Goal: Contribute content: Add original content to the website for others to see

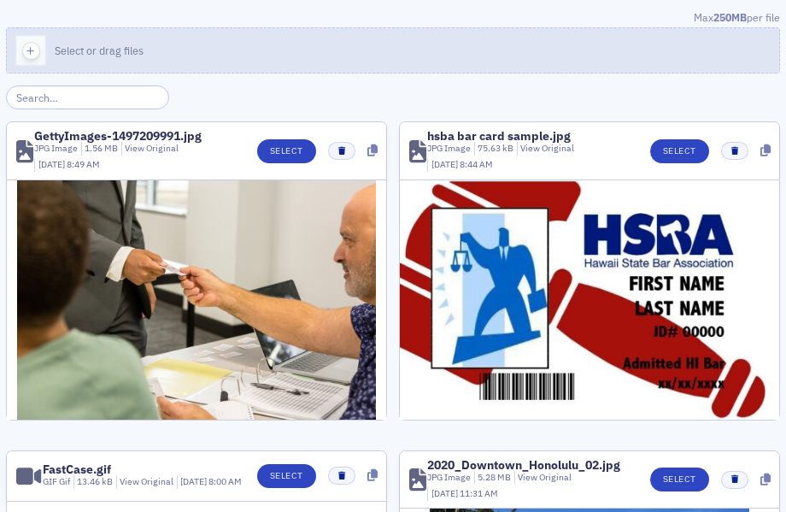
click at [476, 50] on button "Select or drag files" at bounding box center [393, 50] width 774 height 46
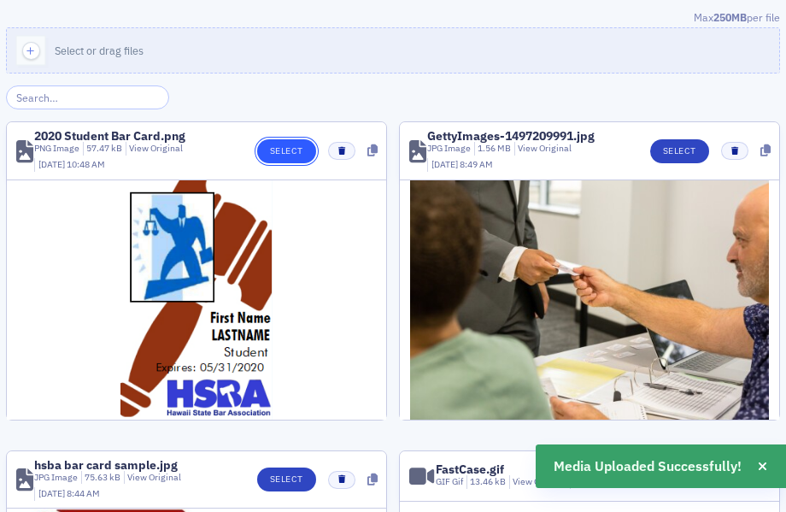
click at [283, 150] on button "Select" at bounding box center [286, 151] width 59 height 24
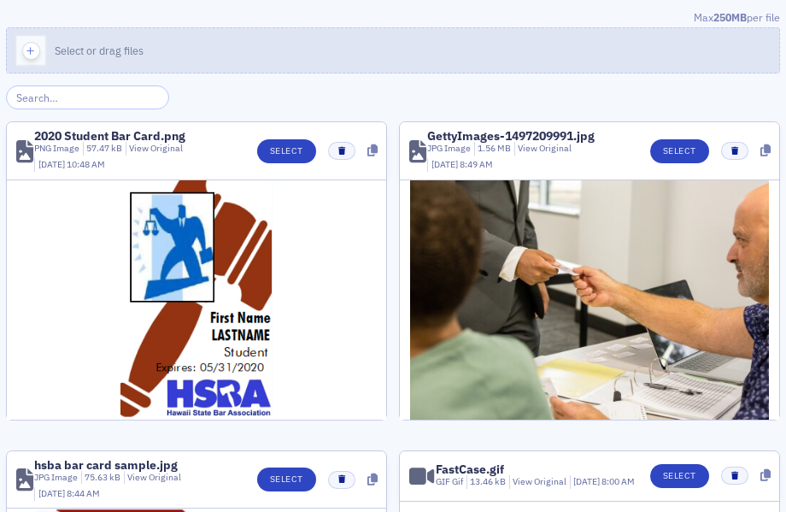
click at [504, 53] on button "Select or drag files" at bounding box center [393, 50] width 774 height 46
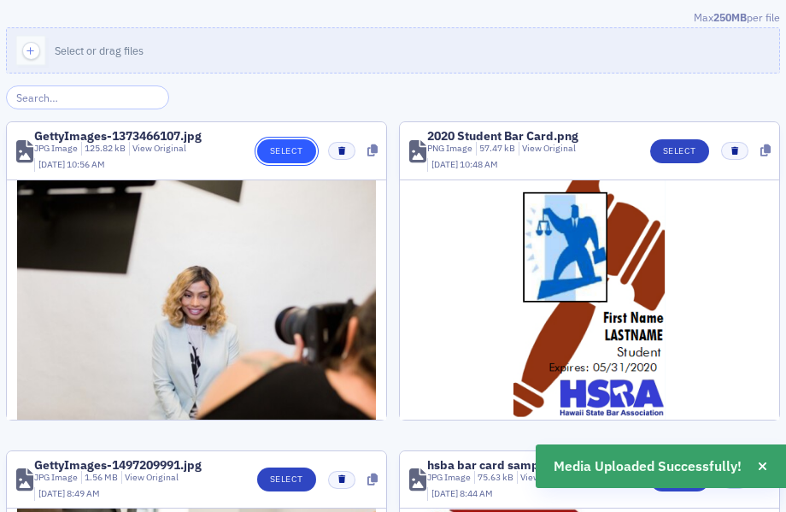
click at [289, 152] on button "Select" at bounding box center [286, 151] width 59 height 24
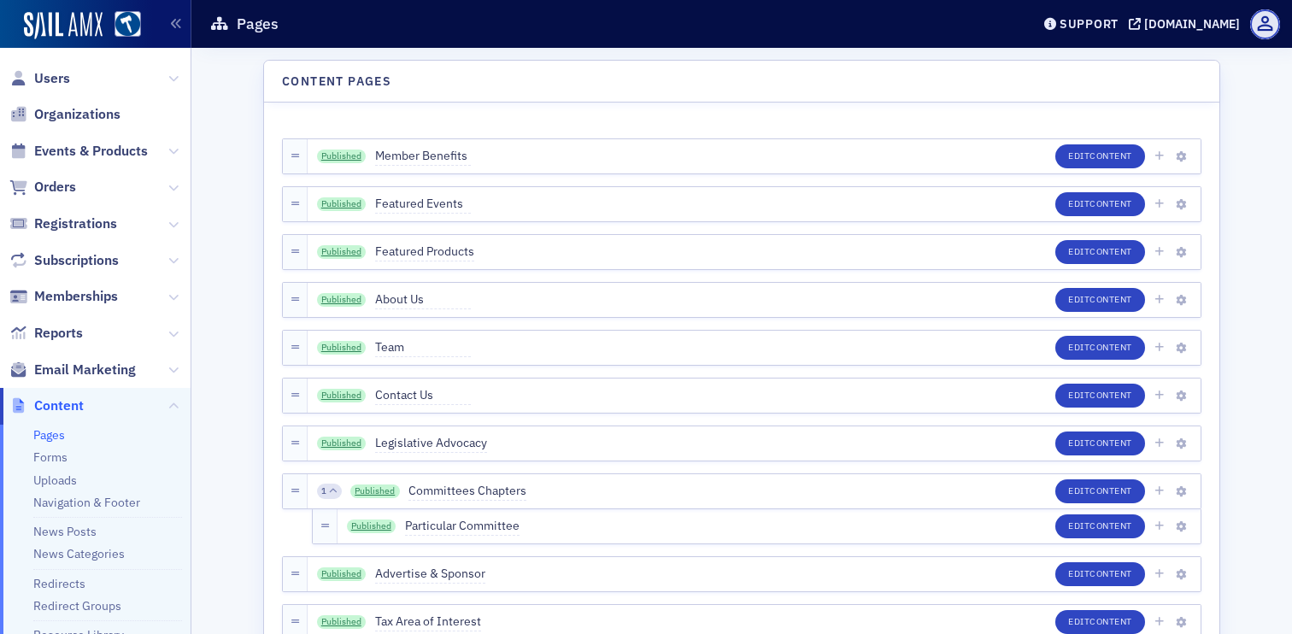
scroll to position [1197, 0]
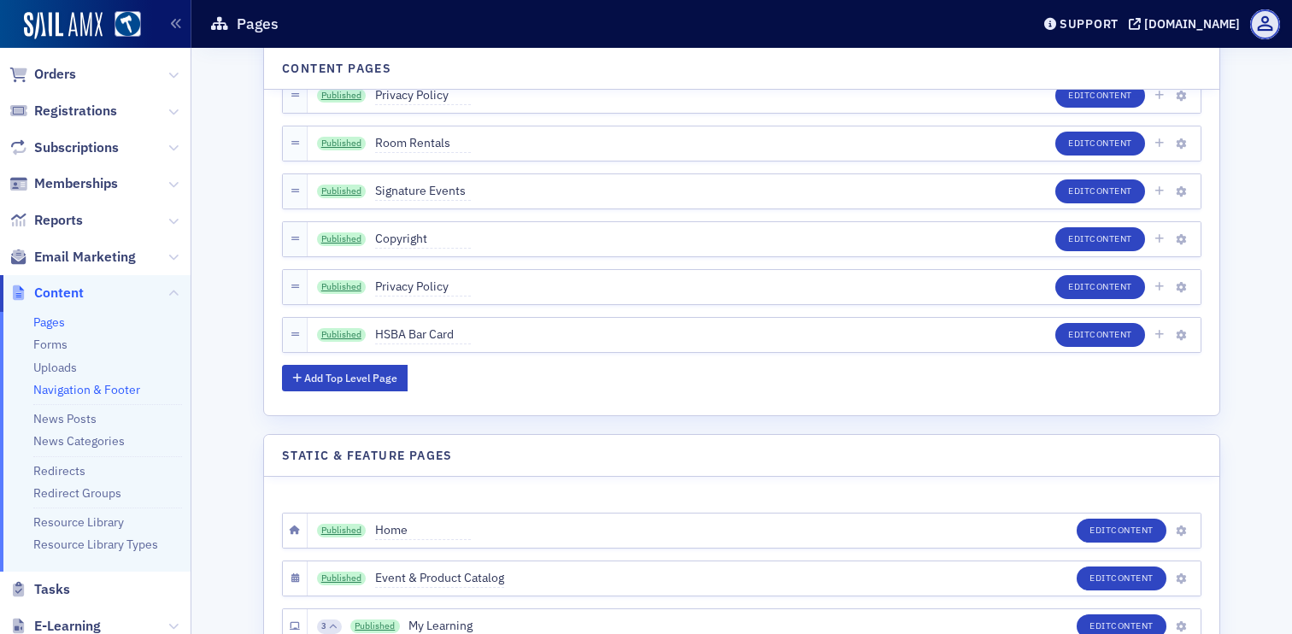
click at [114, 382] on link "Navigation & Footer" at bounding box center [86, 389] width 107 height 15
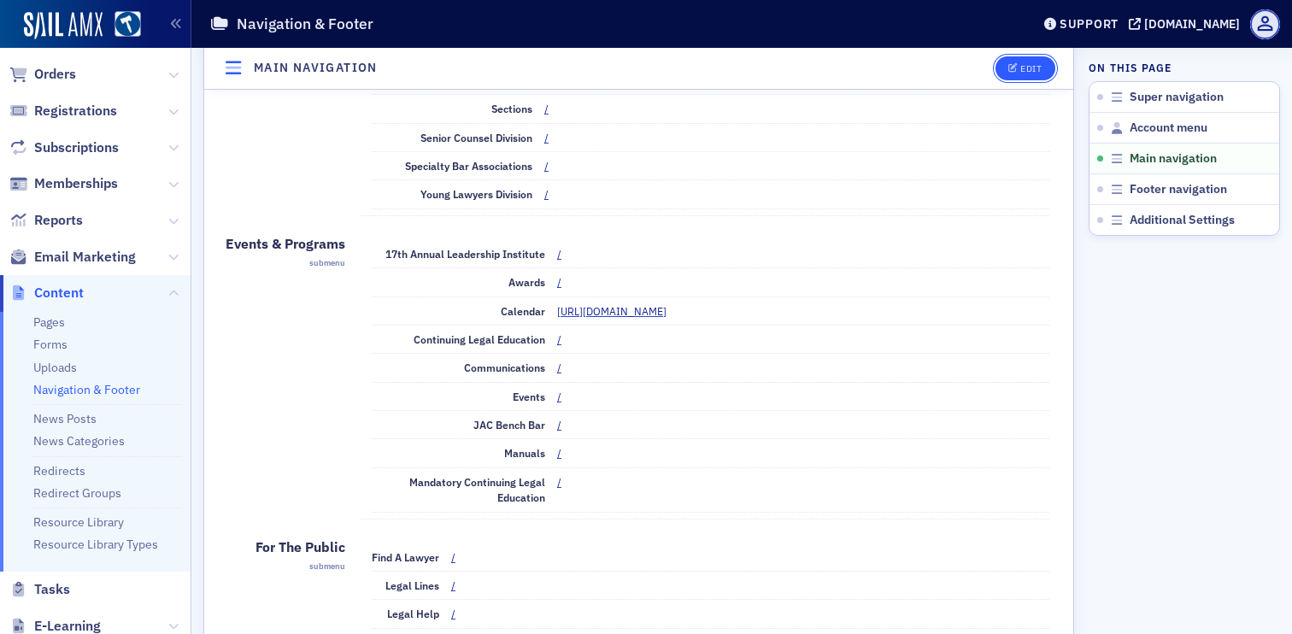
click at [1005, 77] on button "Edit" at bounding box center [1025, 68] width 59 height 24
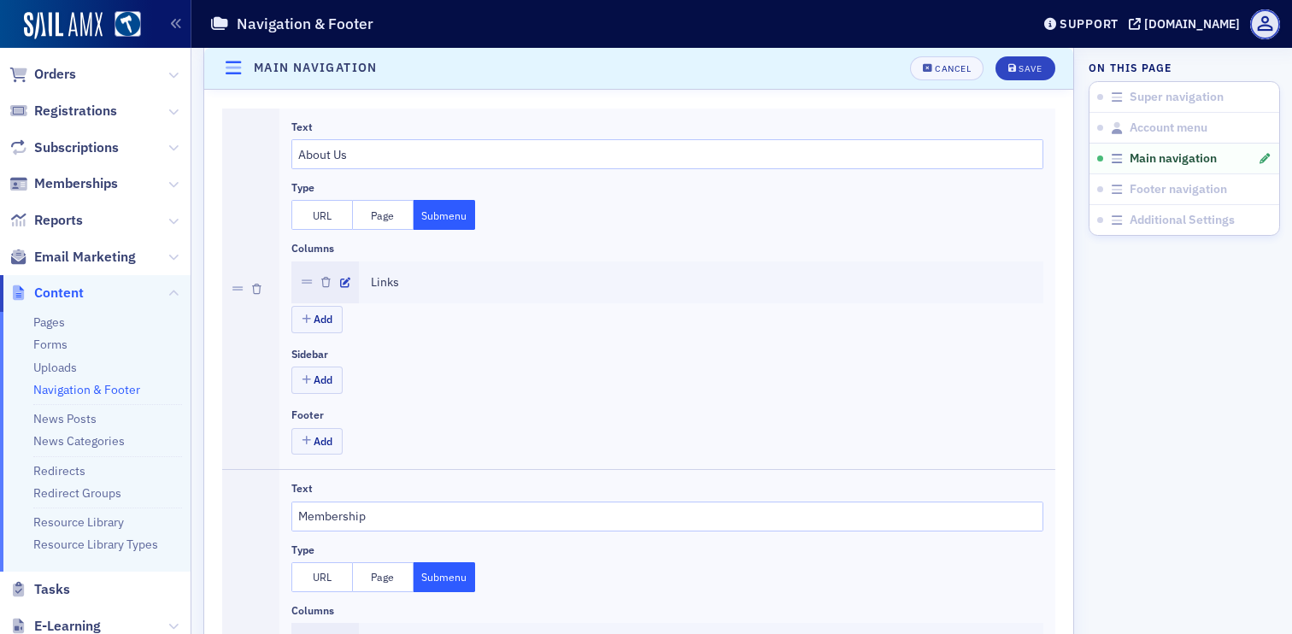
scroll to position [532, 0]
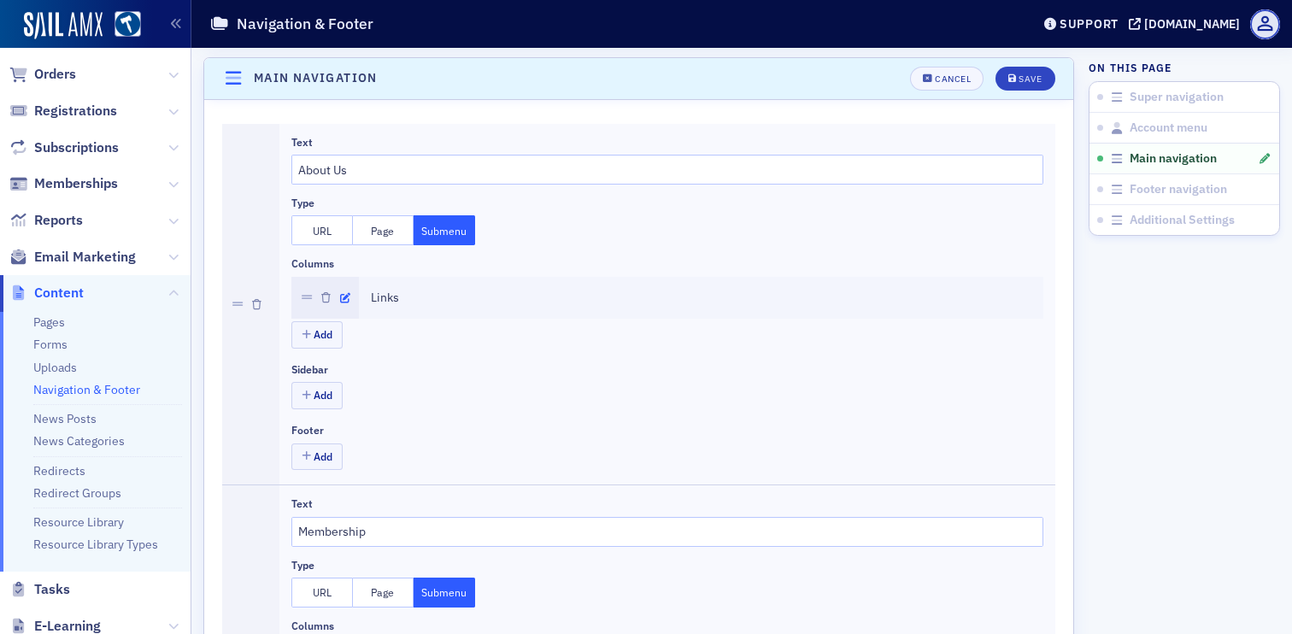
click at [340, 297] on icon "button" at bounding box center [345, 298] width 10 height 10
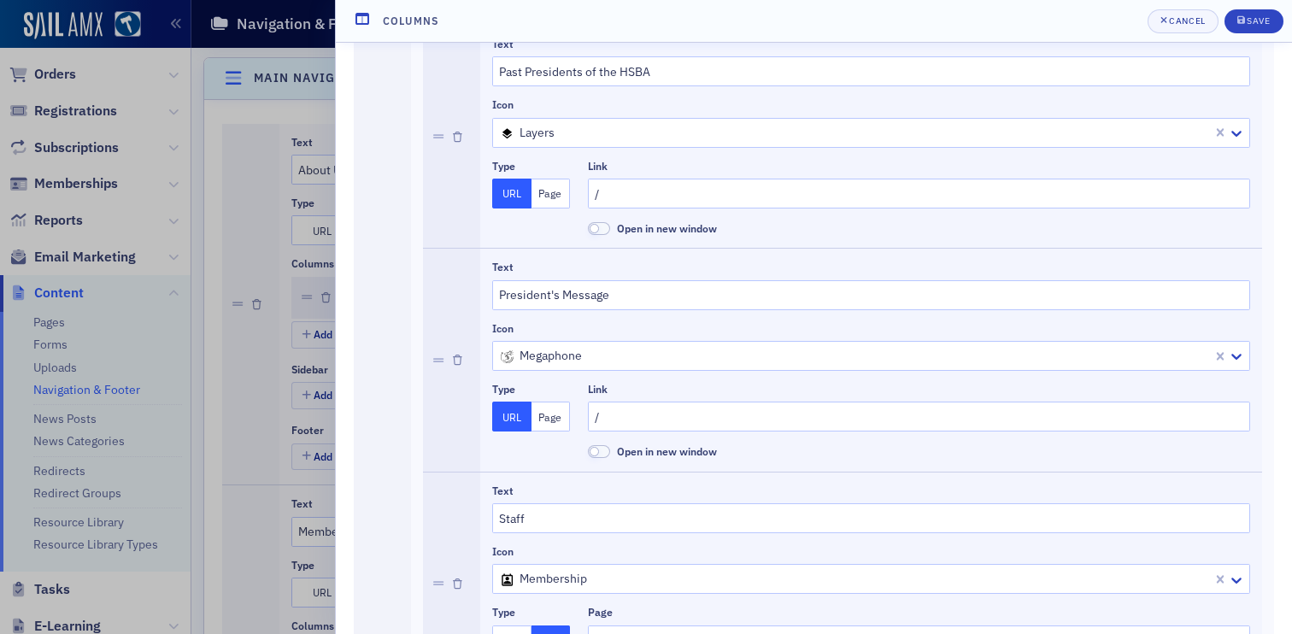
scroll to position [1877, 0]
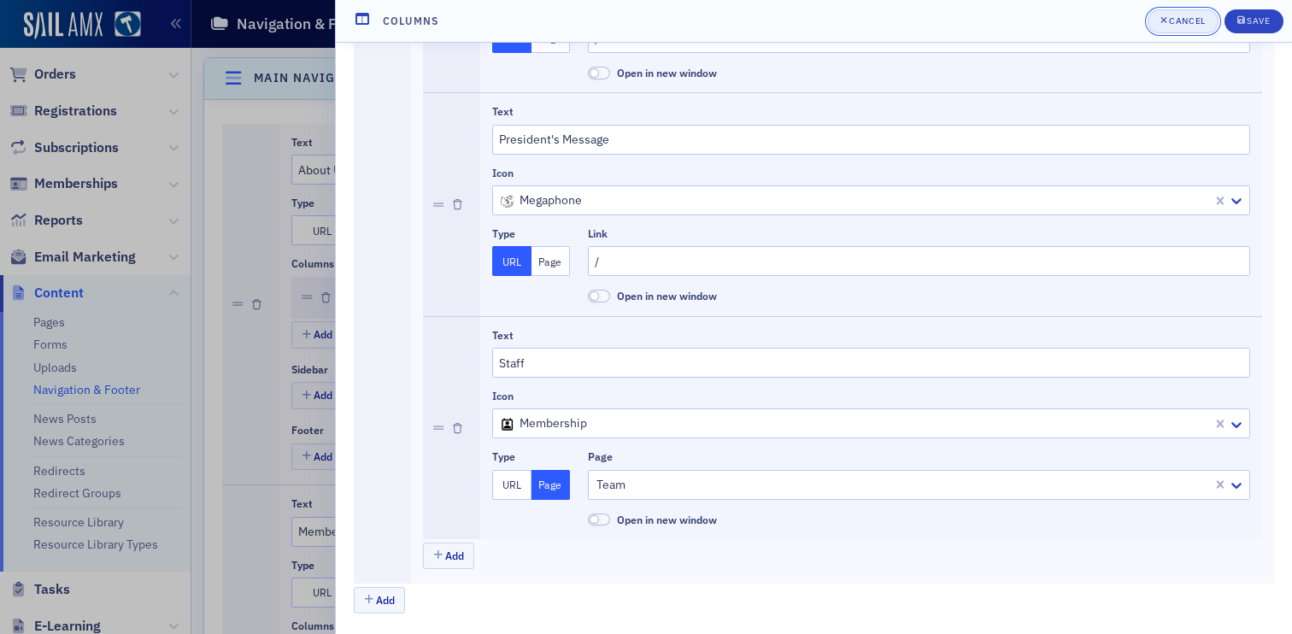
click at [1174, 27] on button "Cancel" at bounding box center [1183, 21] width 71 height 24
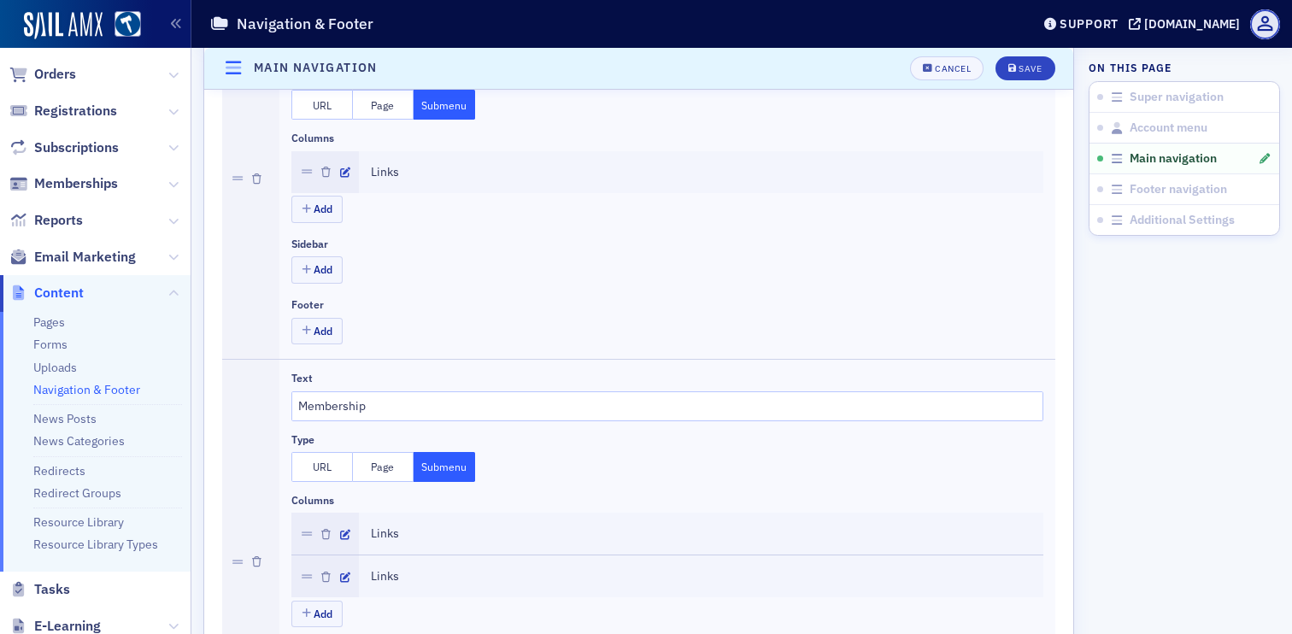
scroll to position [678, 0]
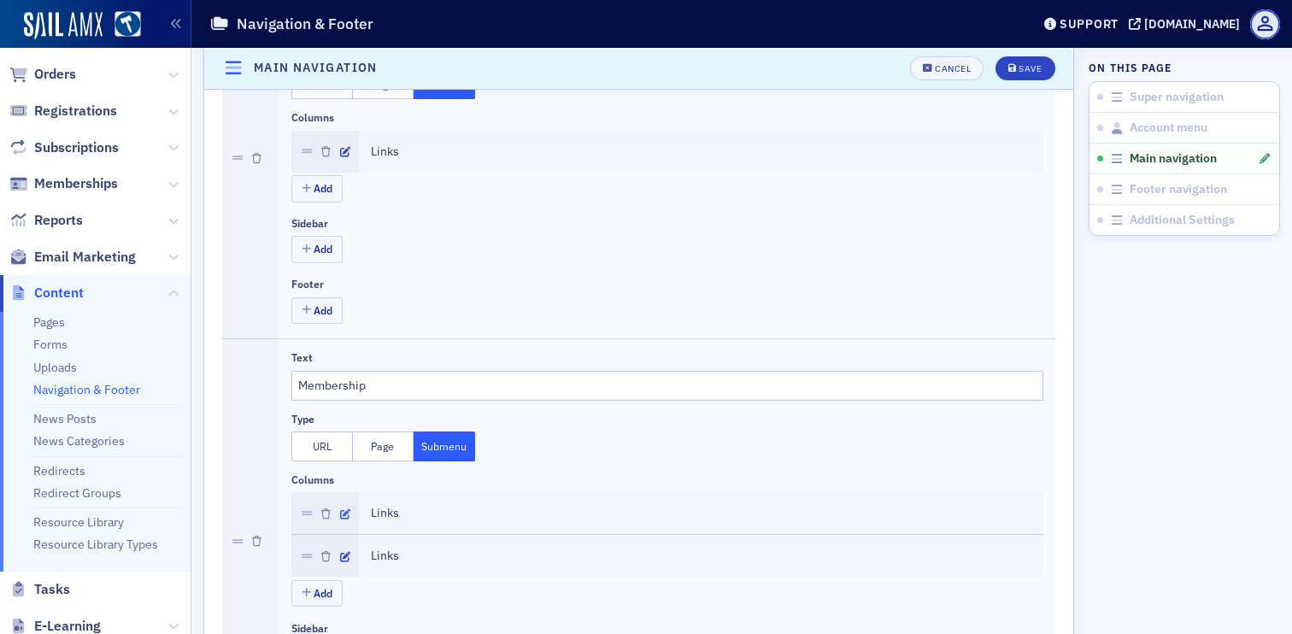
click at [349, 514] on icon "button" at bounding box center [345, 514] width 10 height 10
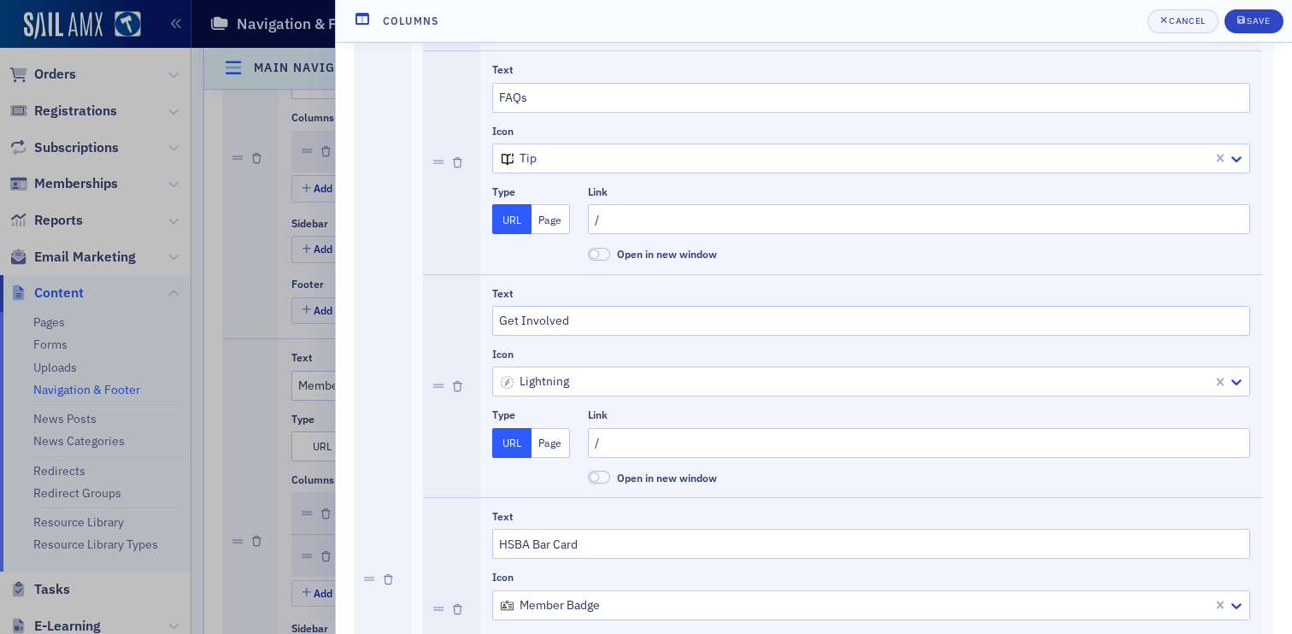
scroll to position [604, 0]
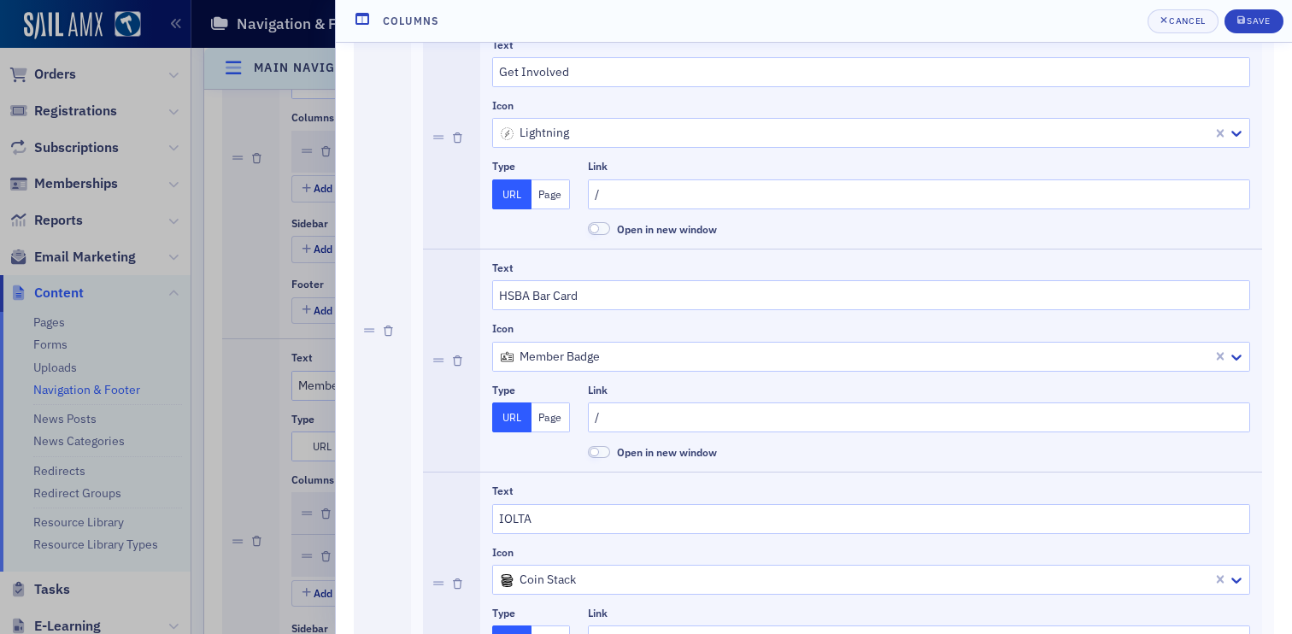
click at [555, 410] on button "Page" at bounding box center [551, 418] width 39 height 30
click at [618, 415] on div at bounding box center [911, 417] width 632 height 21
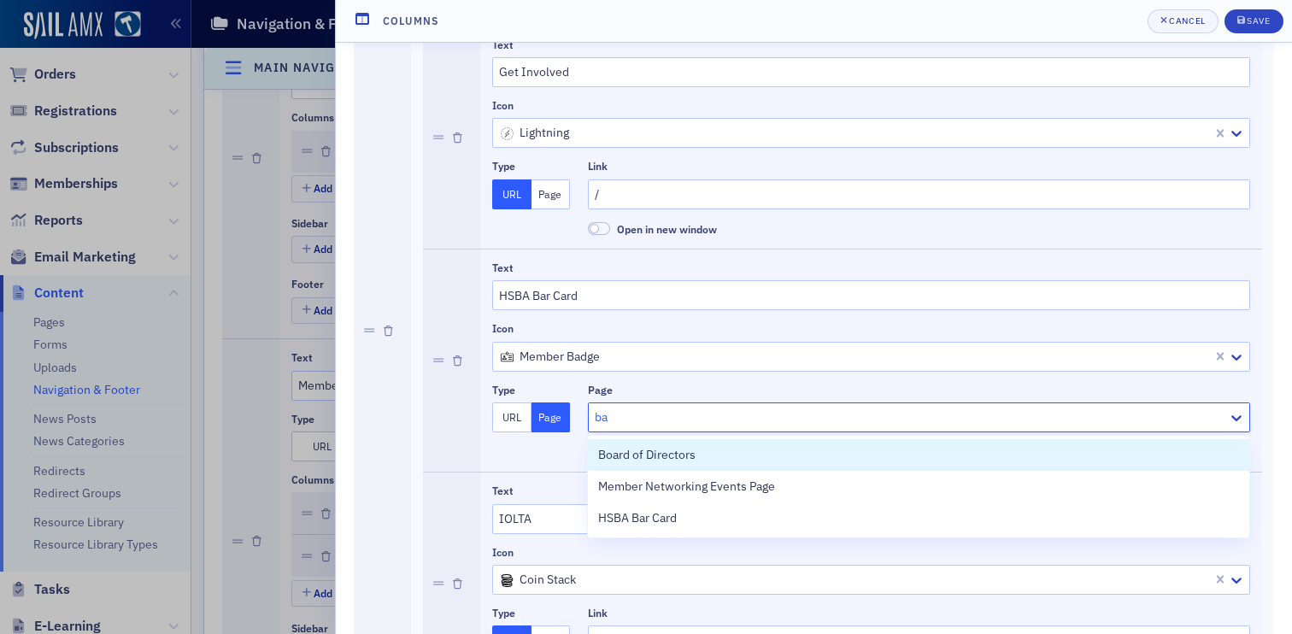
type input "bar"
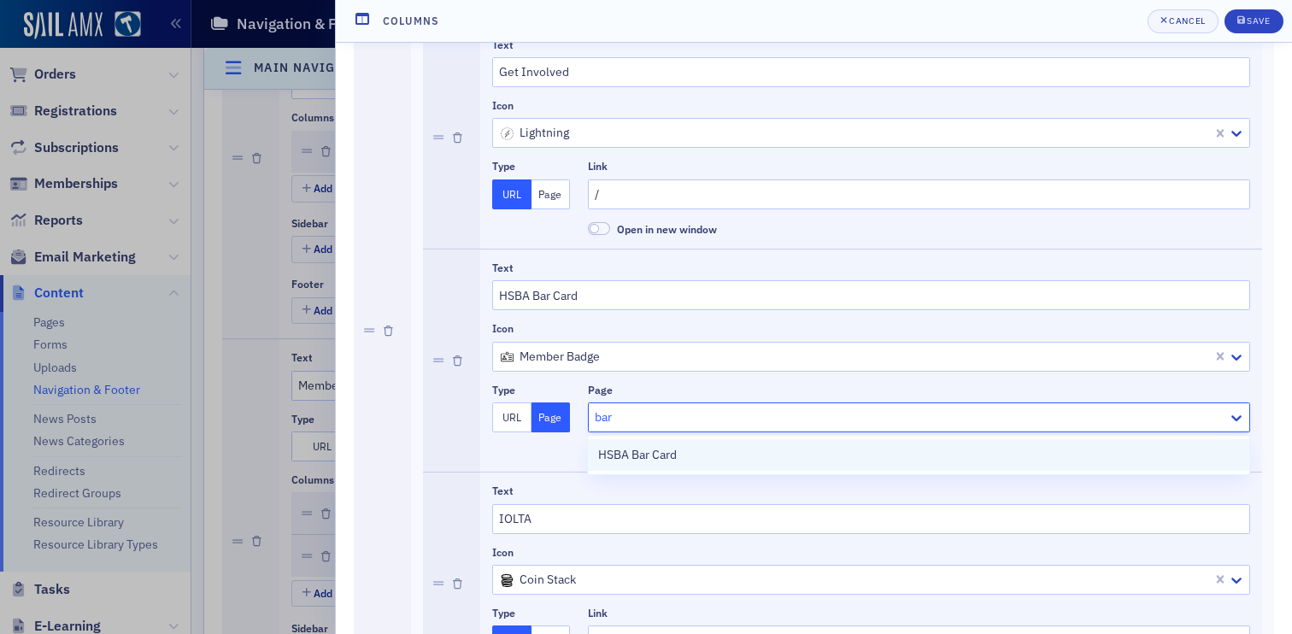
click at [668, 453] on span "HSBA Bar Card" at bounding box center [637, 455] width 79 height 18
click at [1257, 26] on div "Save" at bounding box center [1258, 20] width 23 height 9
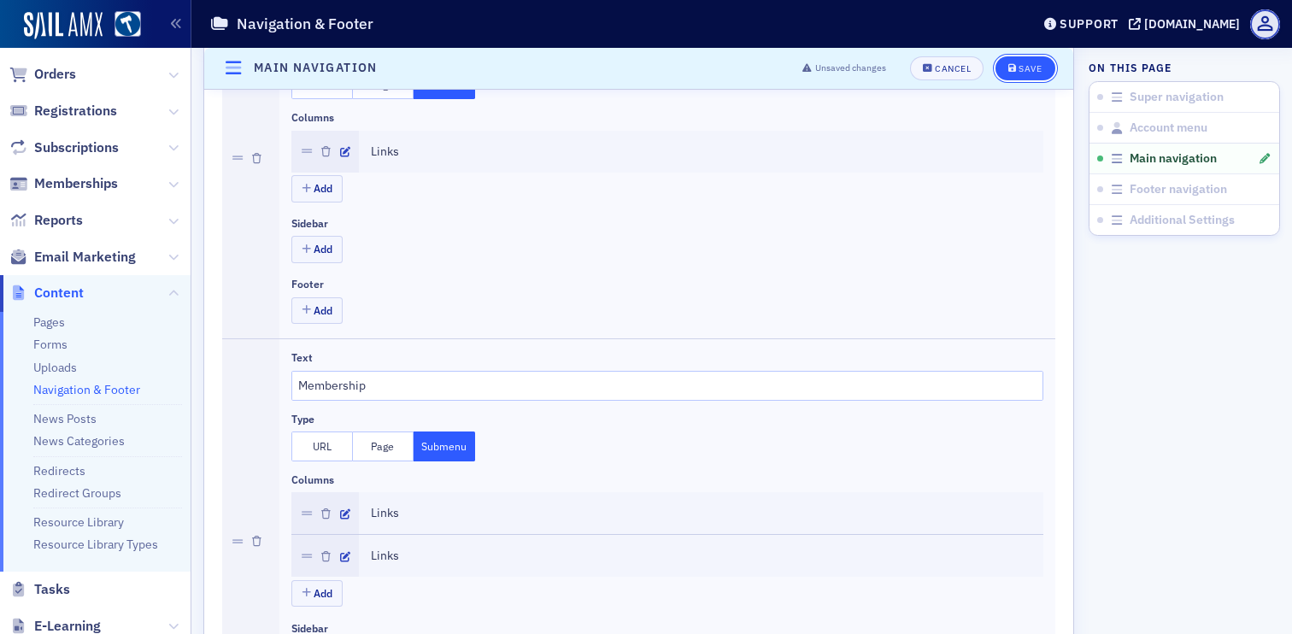
click at [1016, 66] on span "Save" at bounding box center [1025, 68] width 33 height 9
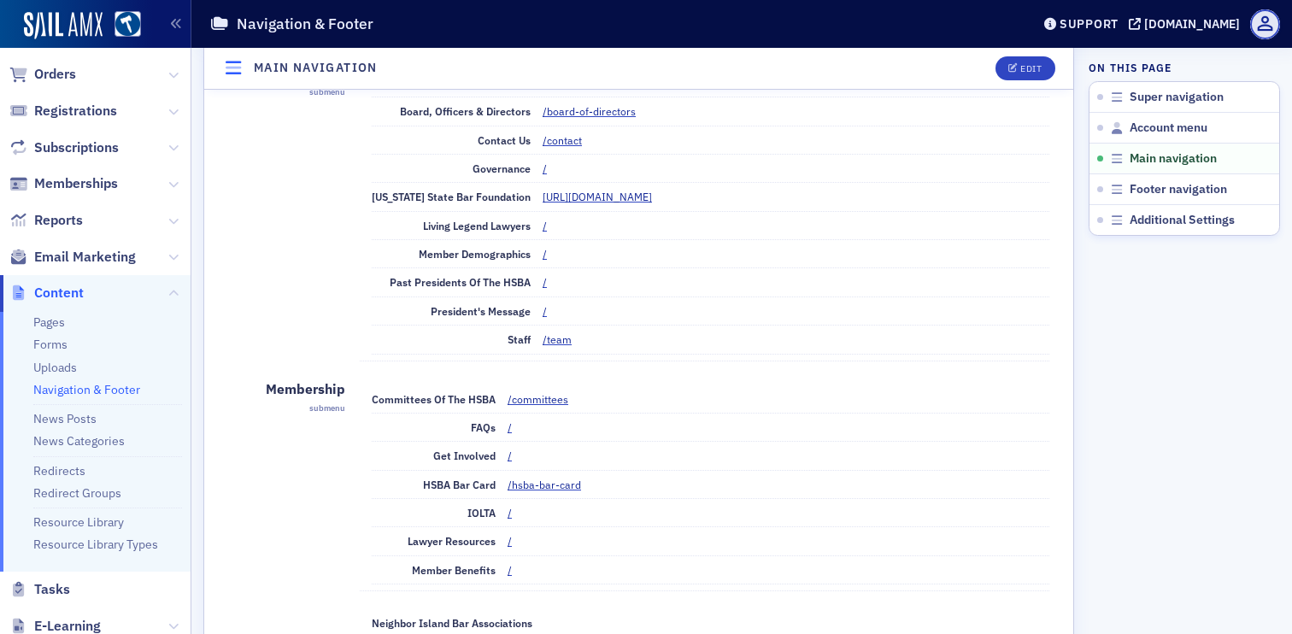
scroll to position [532, 0]
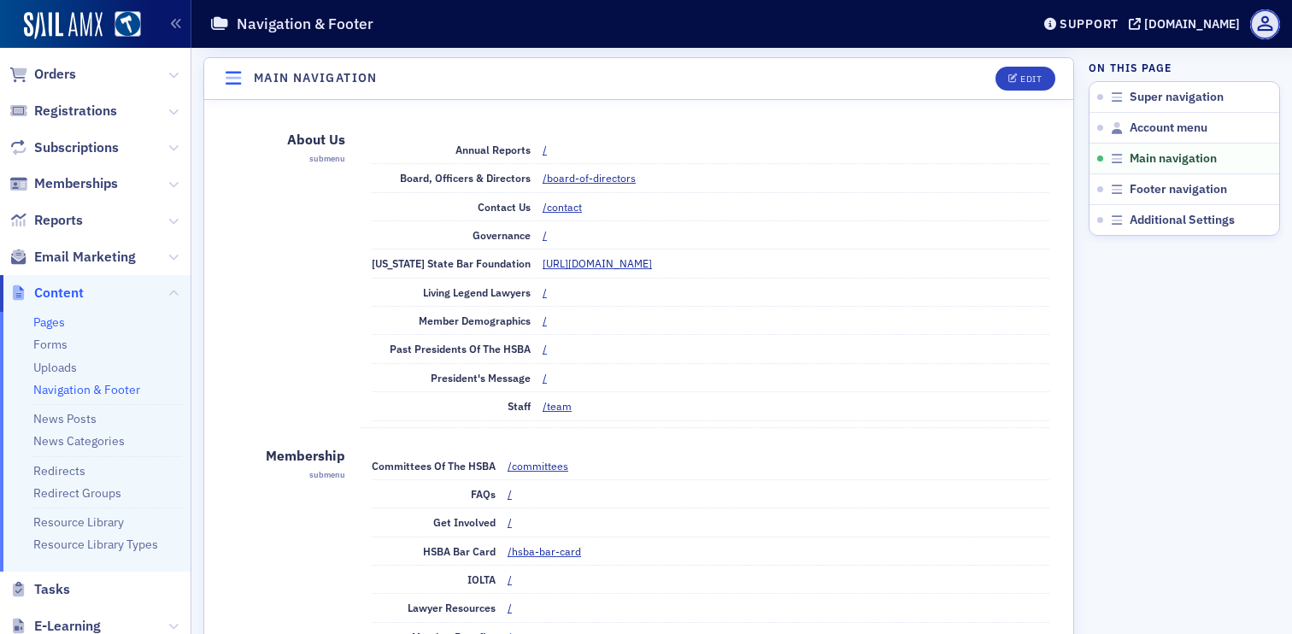
click at [41, 326] on link "Pages" at bounding box center [49, 322] width 32 height 15
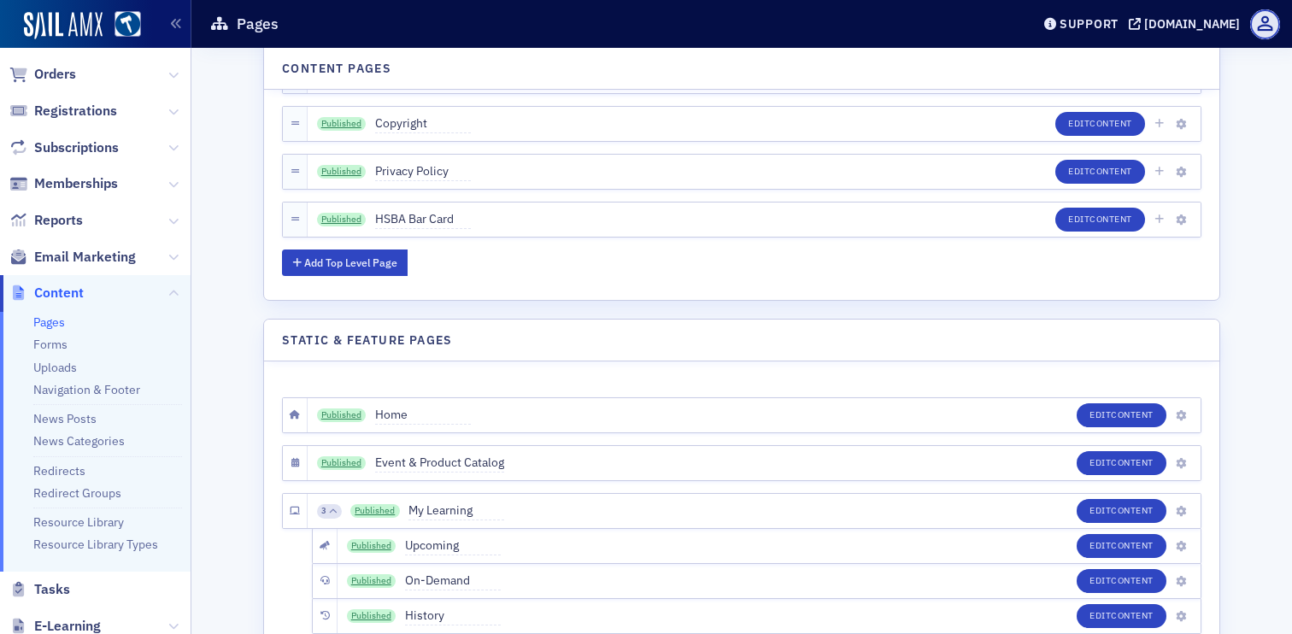
scroll to position [1267, 0]
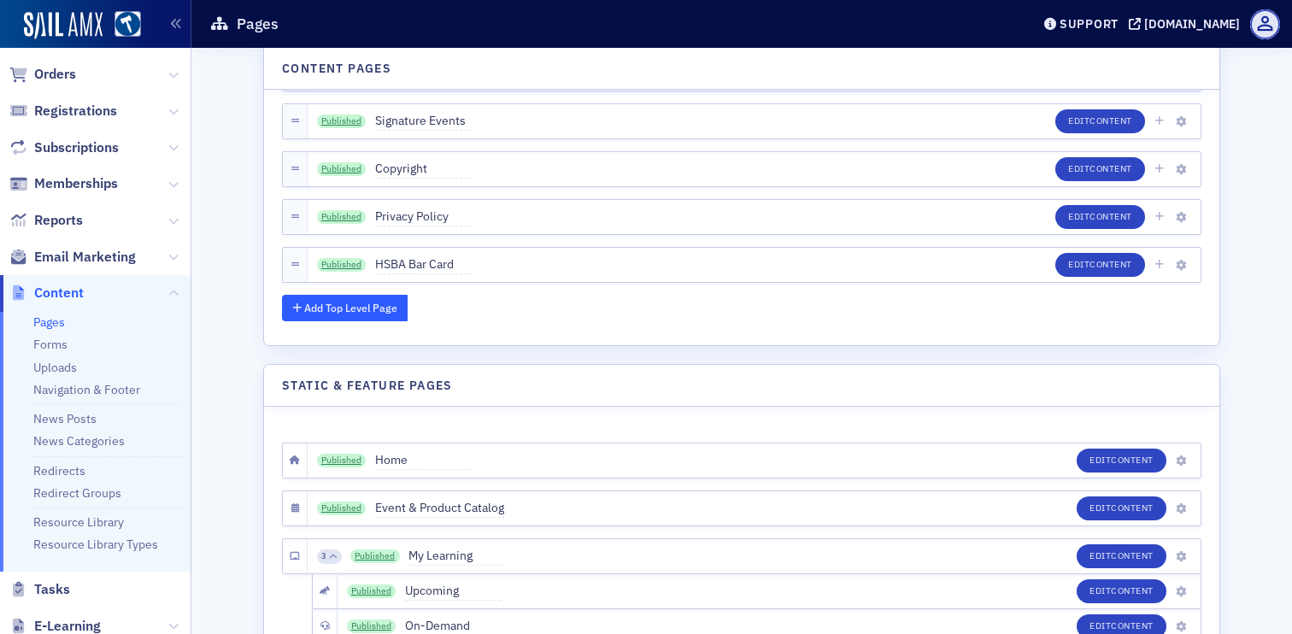
click at [395, 313] on button "Add Top Level Page" at bounding box center [345, 308] width 126 height 26
click at [407, 268] on span "New Page" at bounding box center [423, 265] width 96 height 19
click at [407, 268] on input "New Page" at bounding box center [455, 265] width 161 height 24
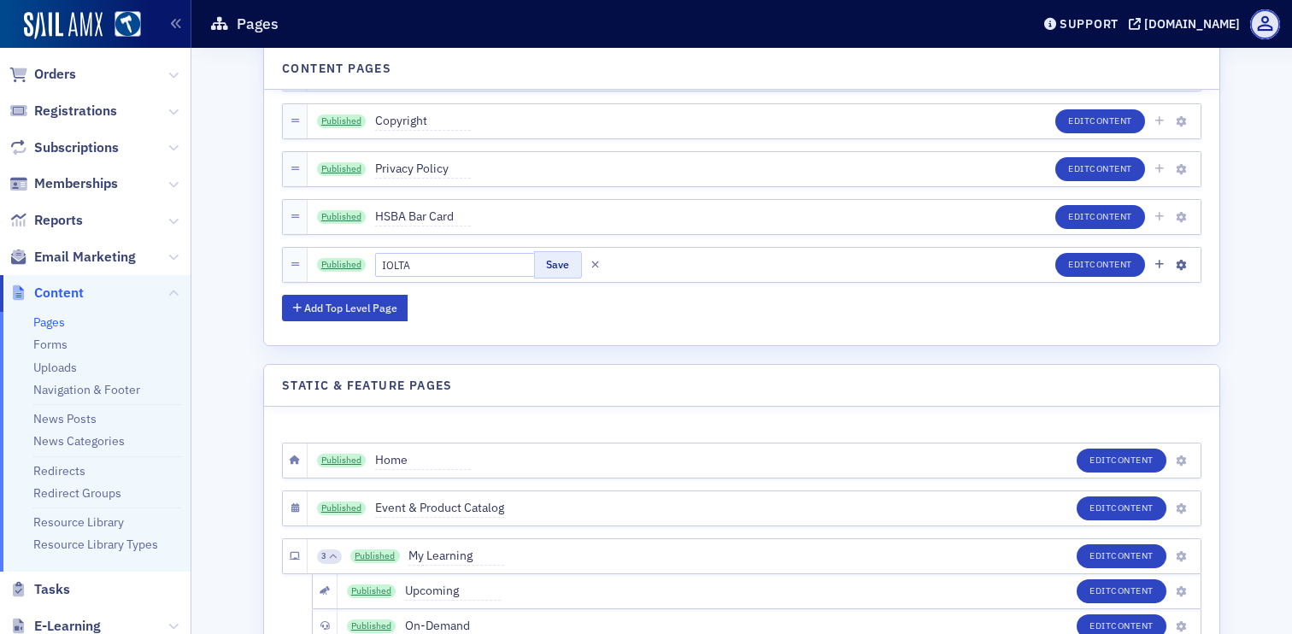
type input "IOLTA"
click at [538, 262] on button "Save" at bounding box center [557, 264] width 47 height 26
click at [1064, 269] on button "Edit Content" at bounding box center [1101, 265] width 90 height 24
click at [354, 258] on link "Published" at bounding box center [342, 265] width 50 height 14
click at [128, 394] on link "Navigation & Footer" at bounding box center [86, 389] width 107 height 15
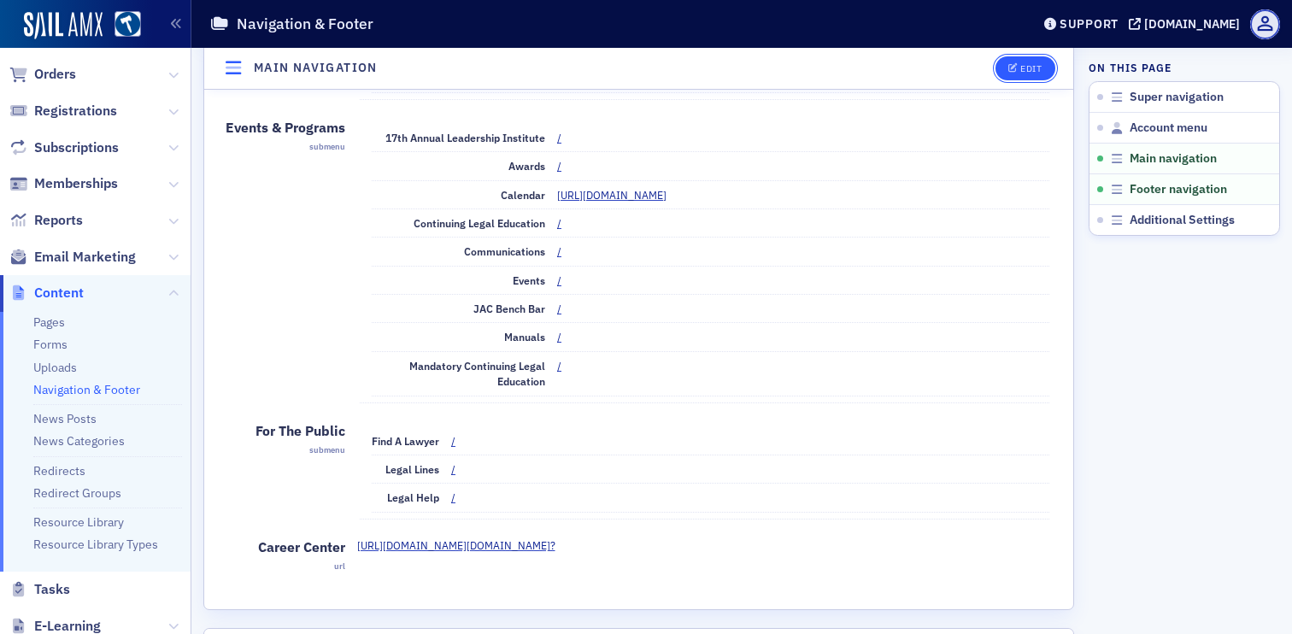
click at [1015, 67] on icon "button" at bounding box center [1014, 68] width 10 height 9
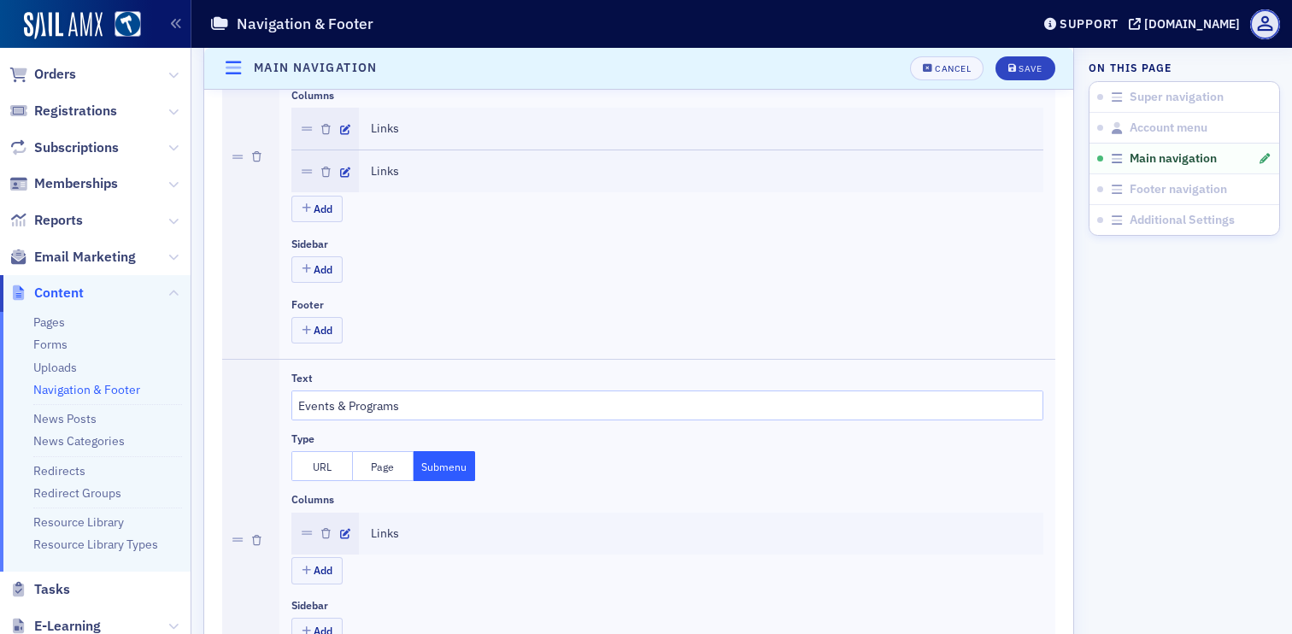
scroll to position [755, 0]
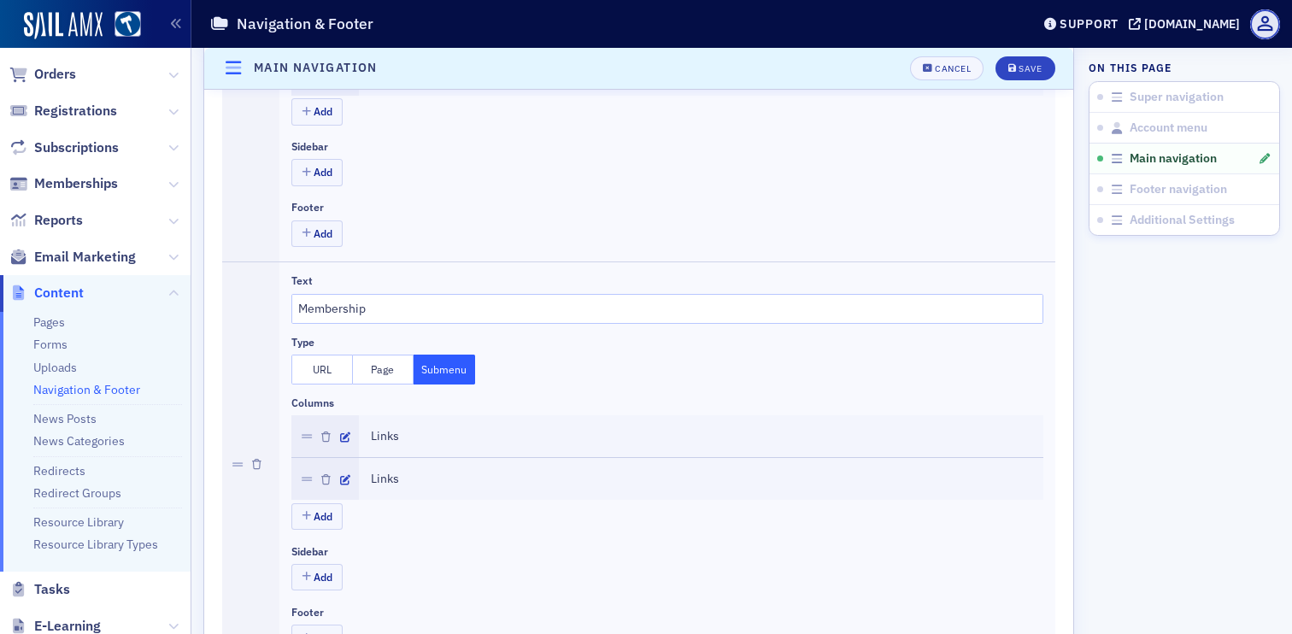
click at [348, 427] on div at bounding box center [325, 436] width 68 height 42
click at [346, 438] on icon "button" at bounding box center [345, 437] width 10 height 10
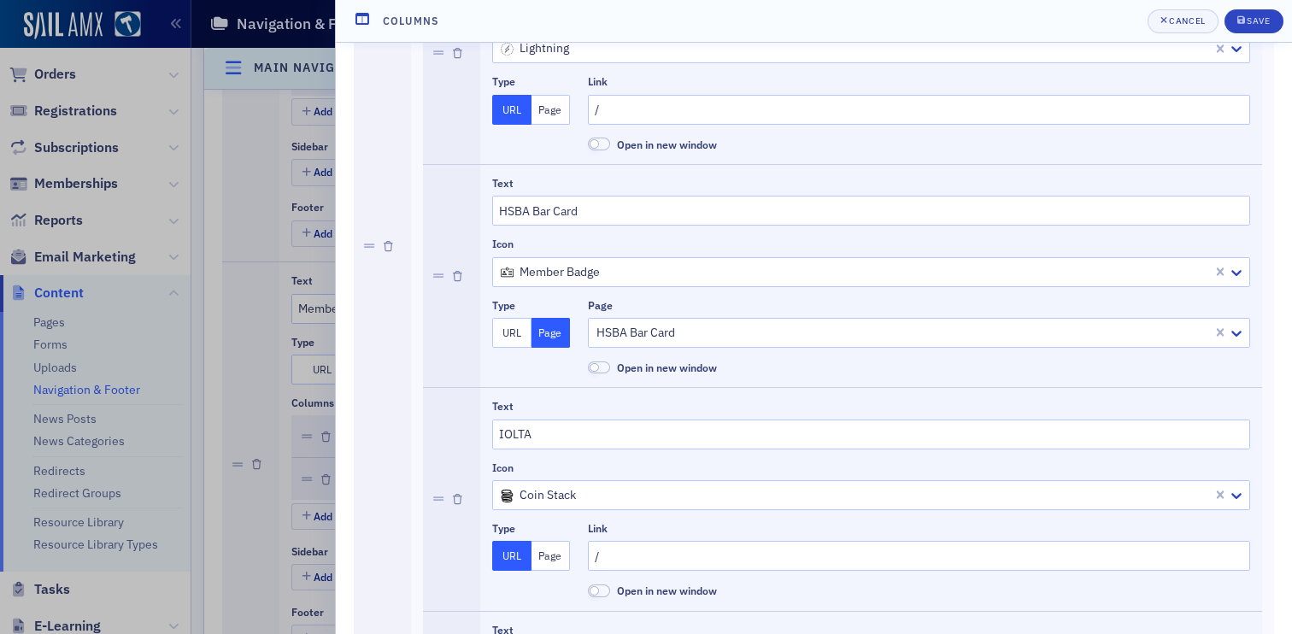
scroll to position [862, 0]
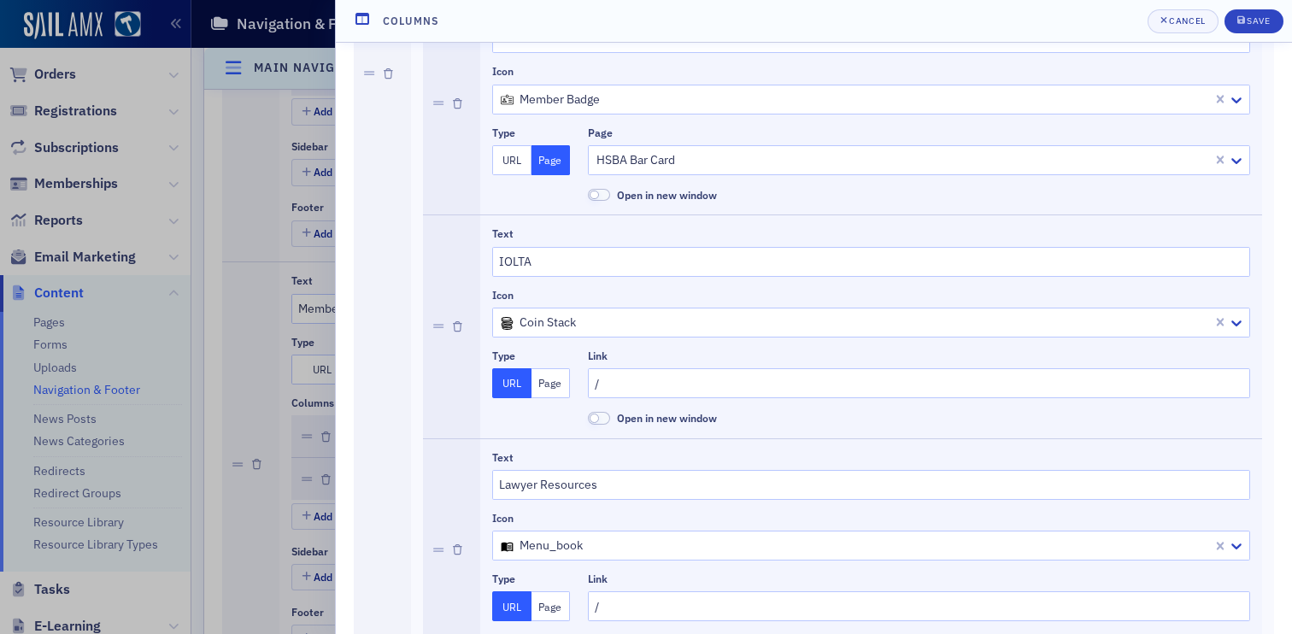
click at [555, 396] on button "Page" at bounding box center [551, 383] width 39 height 30
click at [662, 378] on div at bounding box center [911, 383] width 632 height 21
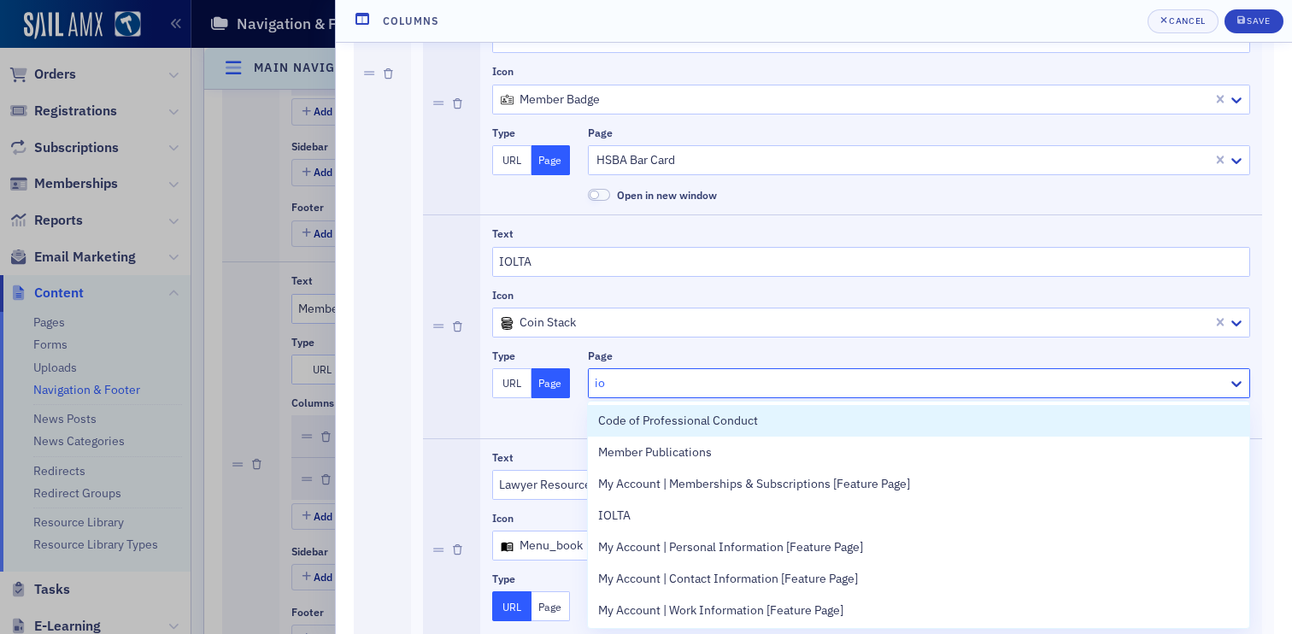
type input "iol"
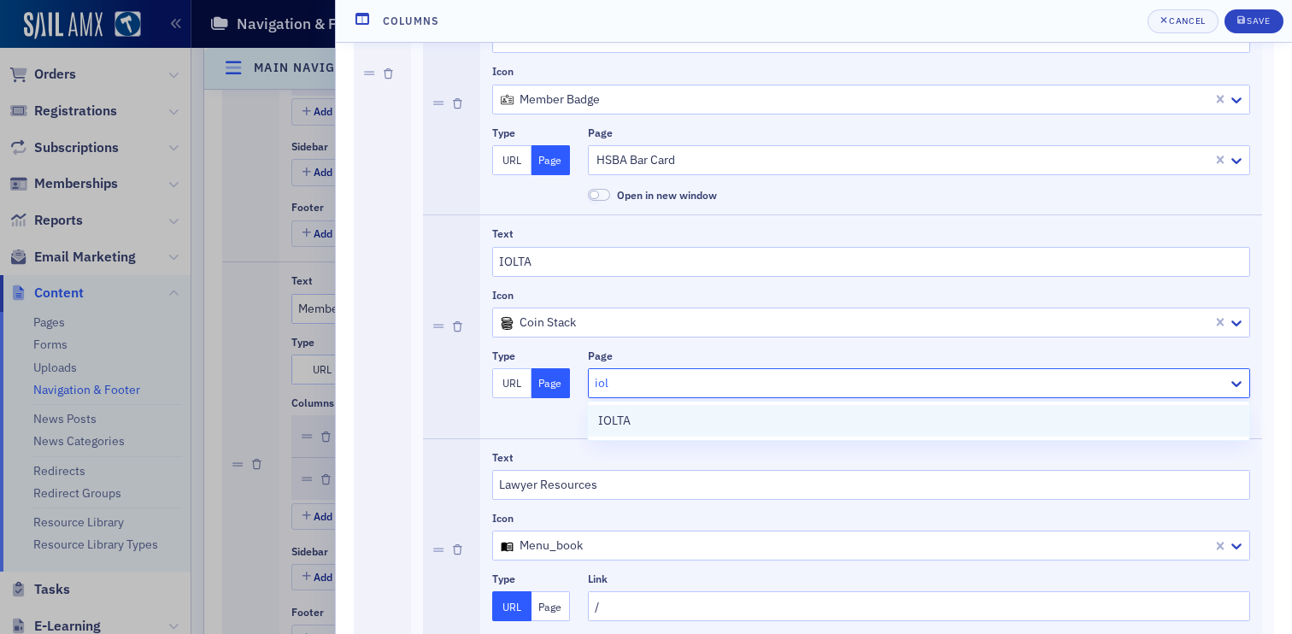
click at [684, 421] on div "IOLTA" at bounding box center [918, 421] width 641 height 18
click at [1260, 16] on div "Save" at bounding box center [1258, 20] width 23 height 9
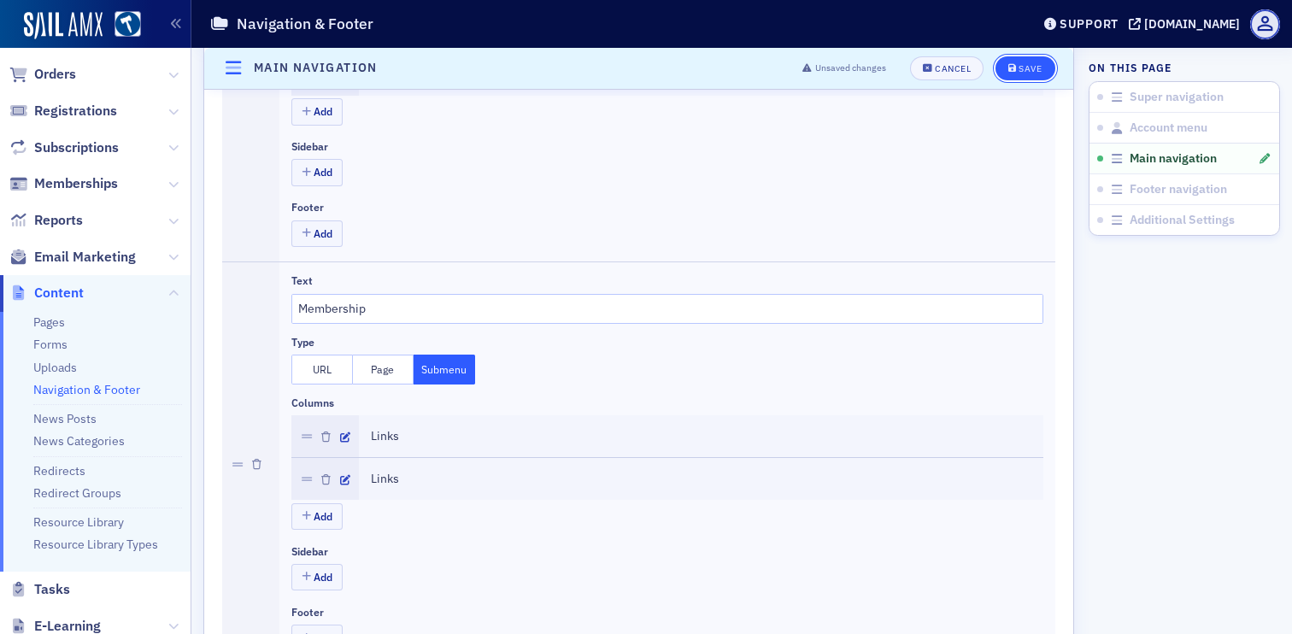
click at [1039, 73] on div "Save" at bounding box center [1030, 68] width 23 height 9
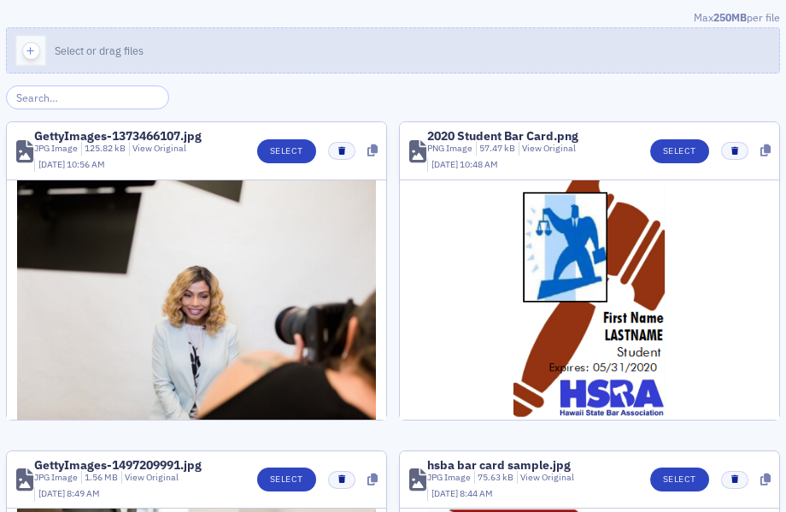
click at [430, 57] on button "Select or drag files" at bounding box center [393, 50] width 774 height 46
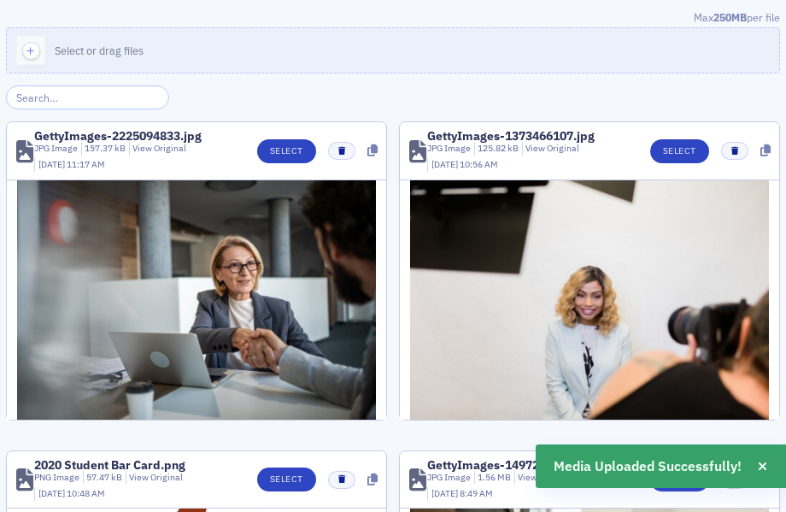
click at [279, 138] on header "GettyImages-2225094833.jpg JPG Image 157.37 kB View Original [DATE] 11:17 AM Se…" at bounding box center [196, 151] width 379 height 58
click at [280, 146] on button "Select" at bounding box center [286, 151] width 59 height 24
